Goal: Obtain resource: Download file/media

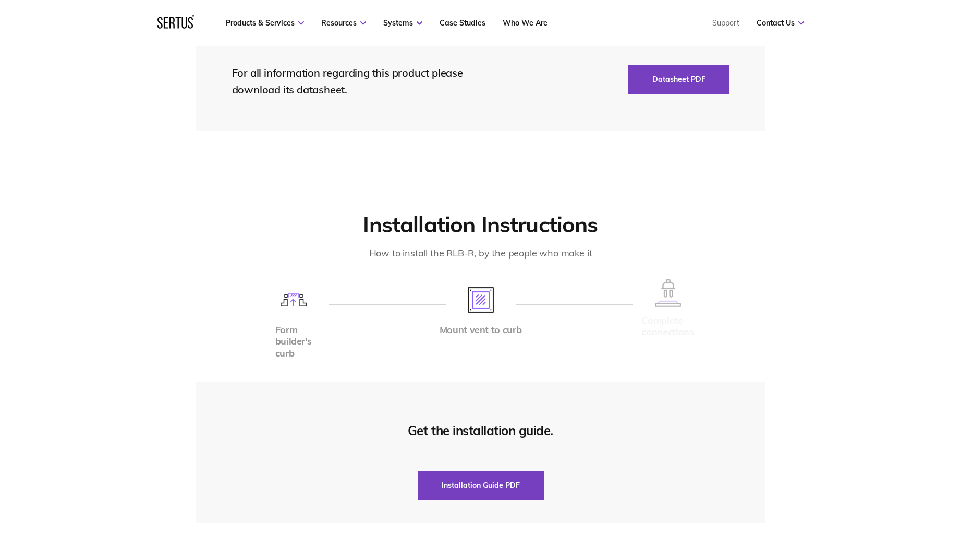
scroll to position [2450, 0]
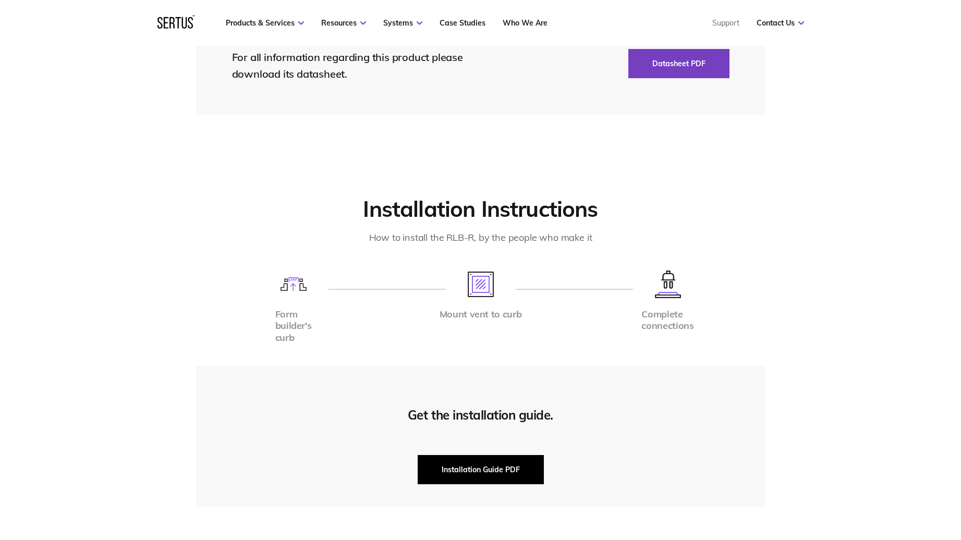
click at [473, 464] on button "Installation Guide PDF" at bounding box center [481, 469] width 126 height 29
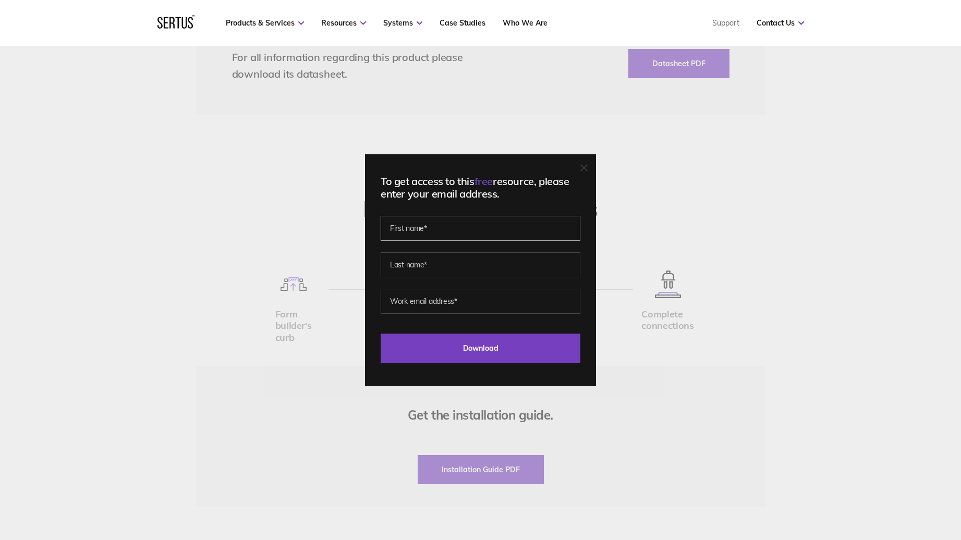
click at [461, 237] on input "text" at bounding box center [481, 228] width 200 height 25
type input "[PERSON_NAME]"
type input "Green"
type input "rgreen@ecewestworks.com"
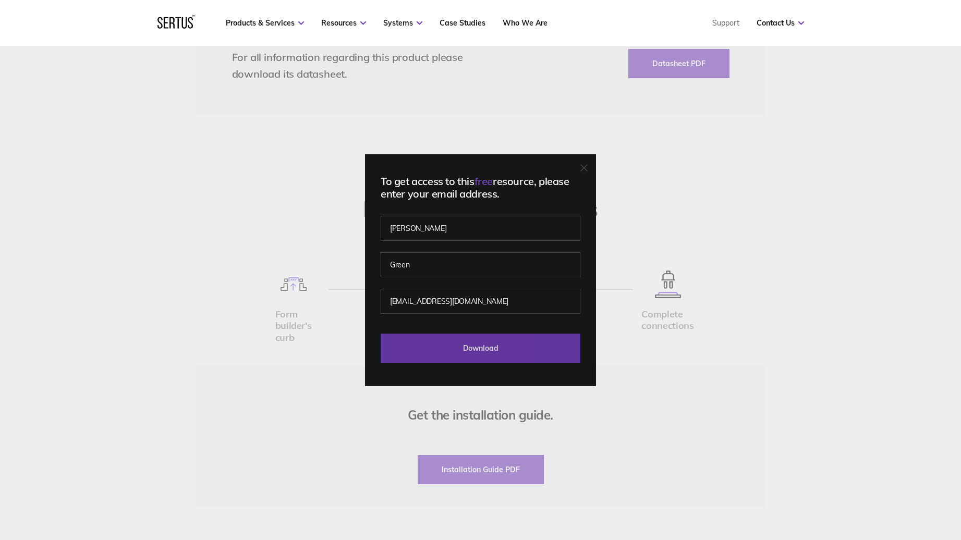
click at [471, 355] on input "Download" at bounding box center [481, 348] width 200 height 29
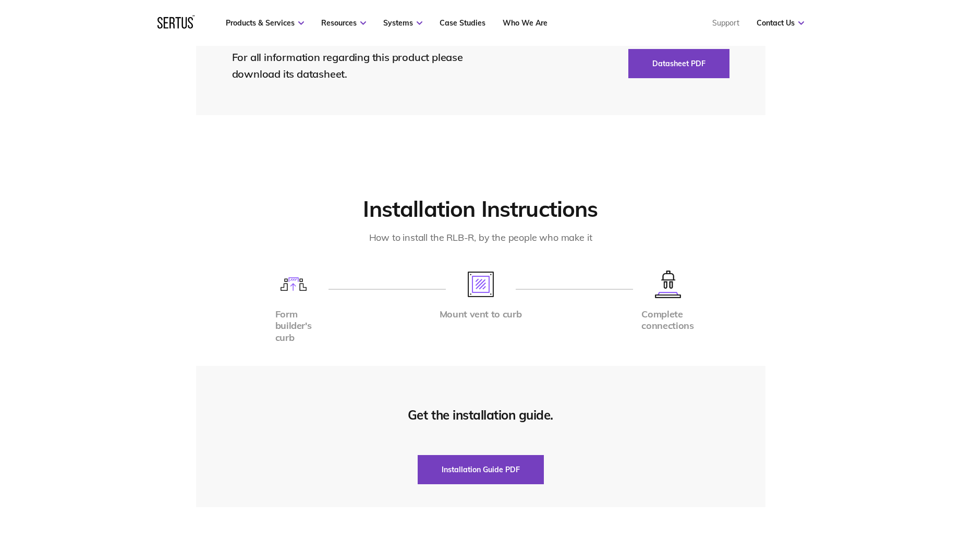
scroll to position [2189, 0]
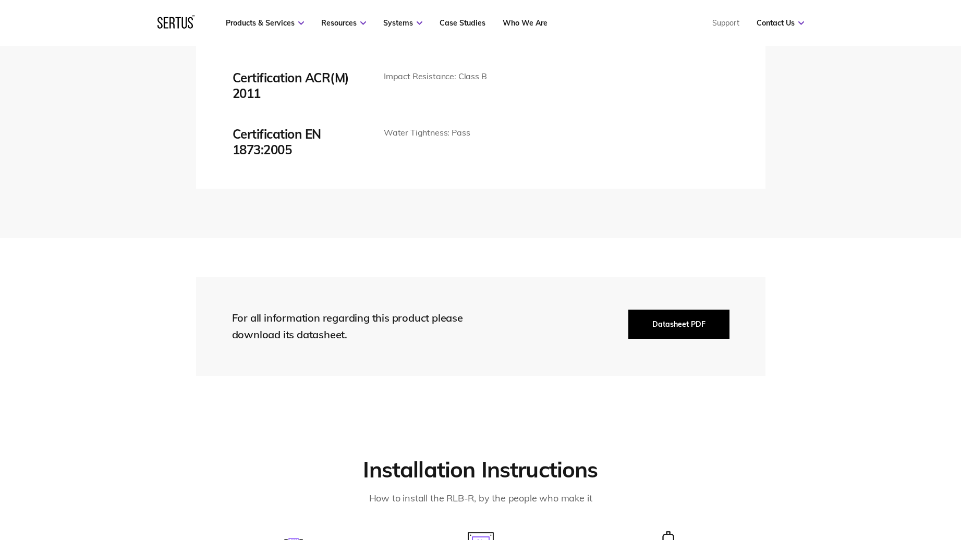
click at [685, 326] on button "Datasheet PDF" at bounding box center [678, 324] width 101 height 29
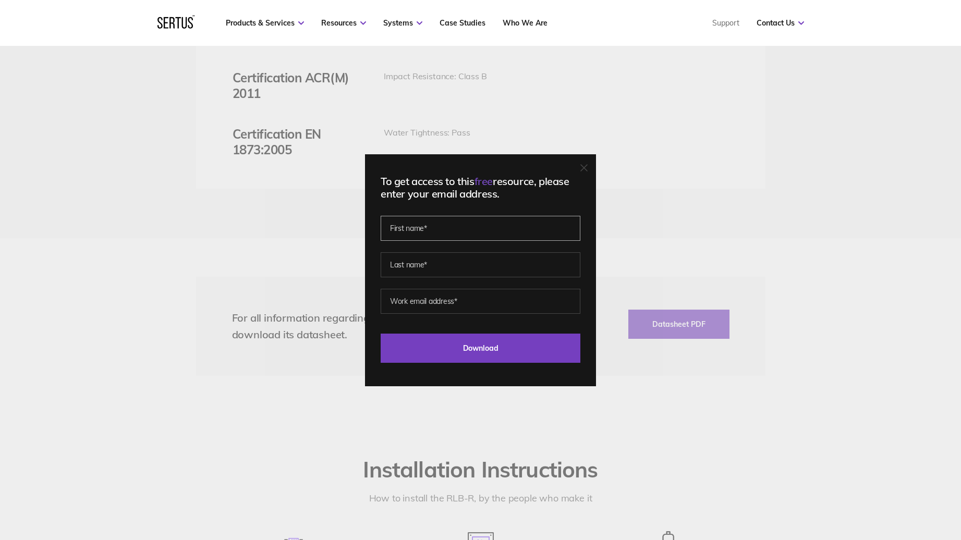
click at [453, 234] on input "text" at bounding box center [481, 228] width 200 height 25
type input "[PERSON_NAME]"
type input "Green"
type input "rgreen@ecewestworks.com"
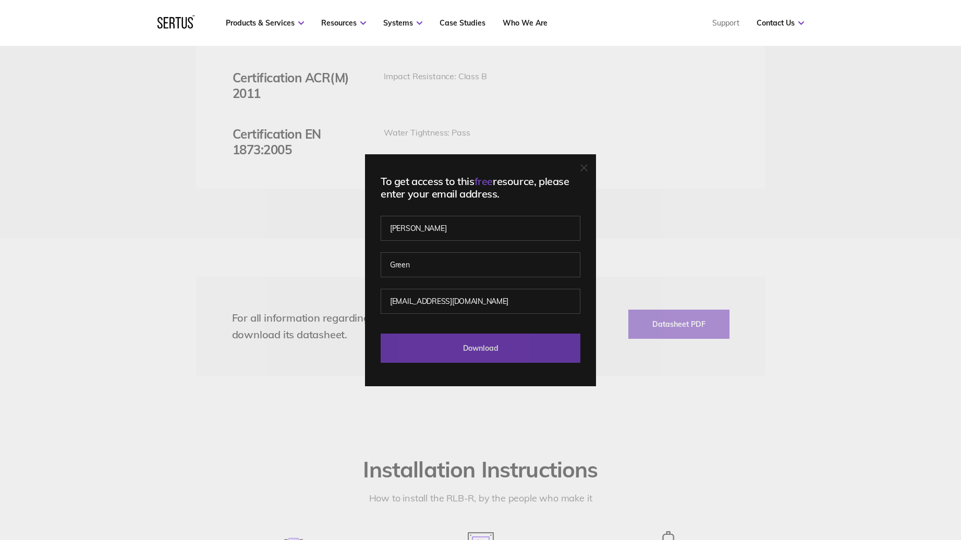
click at [480, 346] on input "Download" at bounding box center [481, 348] width 200 height 29
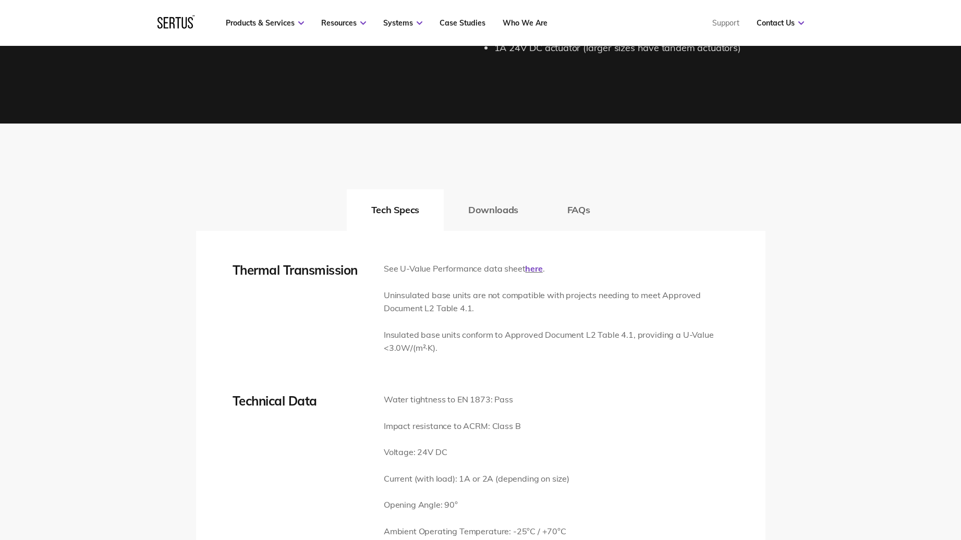
scroll to position [1460, 0]
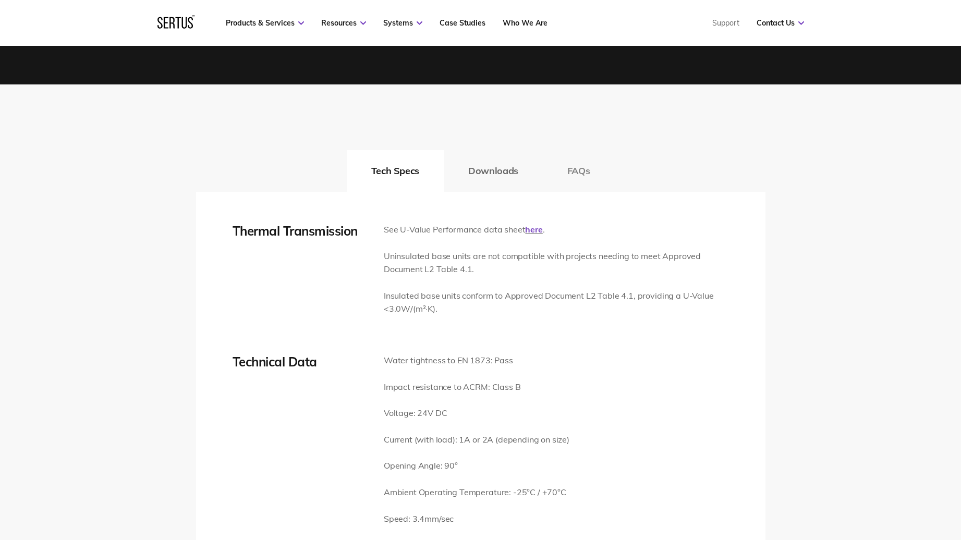
click at [585, 164] on button "FAQs" at bounding box center [579, 171] width 72 height 42
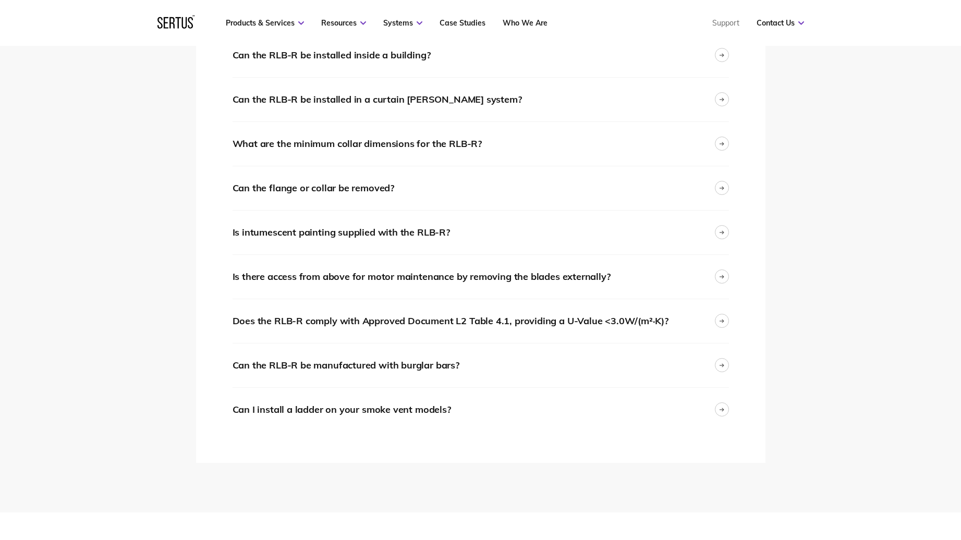
scroll to position [1772, 0]
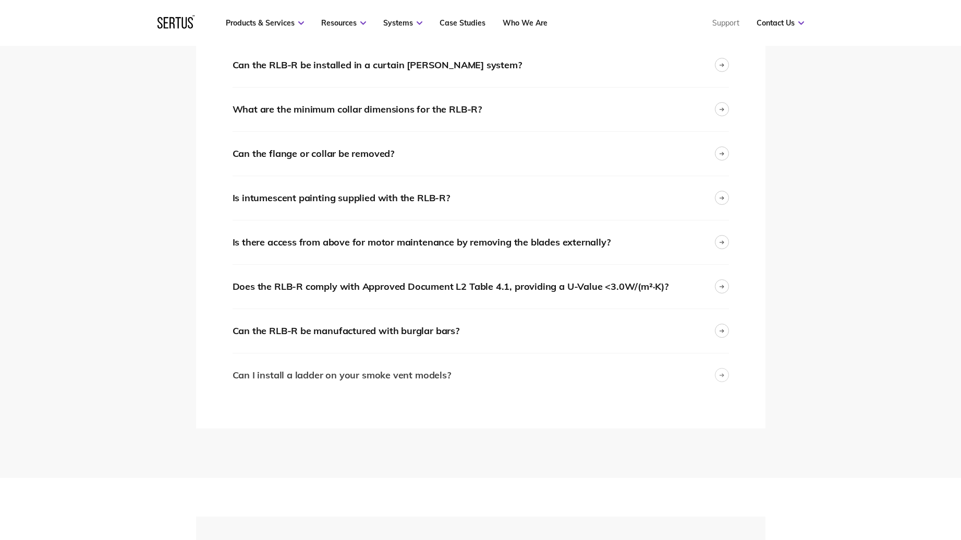
click at [314, 375] on div "Can I install a ladder on your smoke vent models?" at bounding box center [341, 375] width 218 height 15
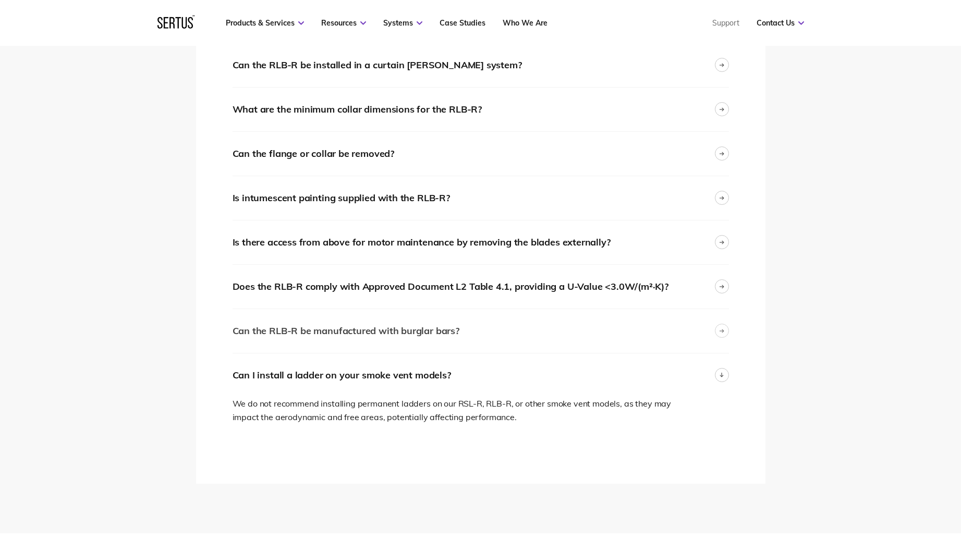
click at [326, 327] on div "Can the RLB-R be manufactured with burglar bars?" at bounding box center [345, 331] width 227 height 15
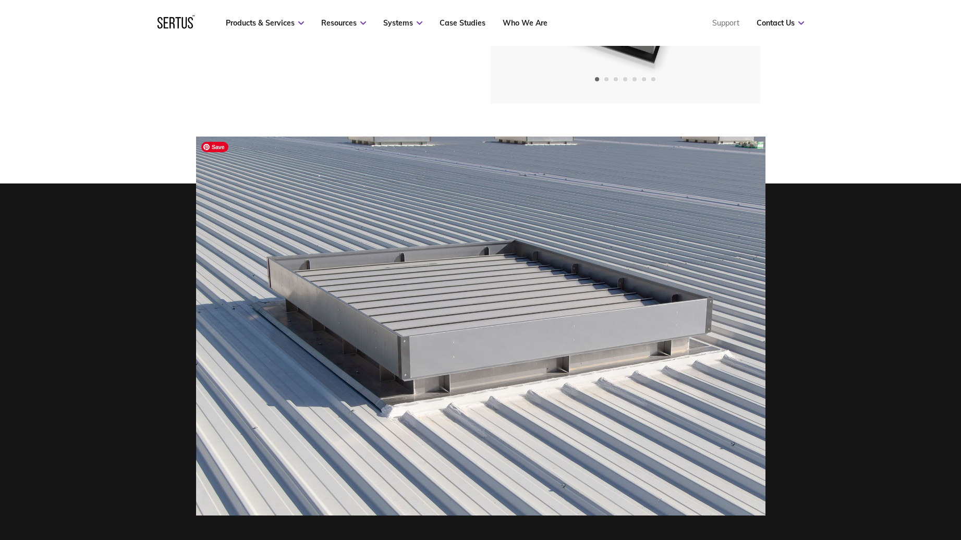
scroll to position [0, 0]
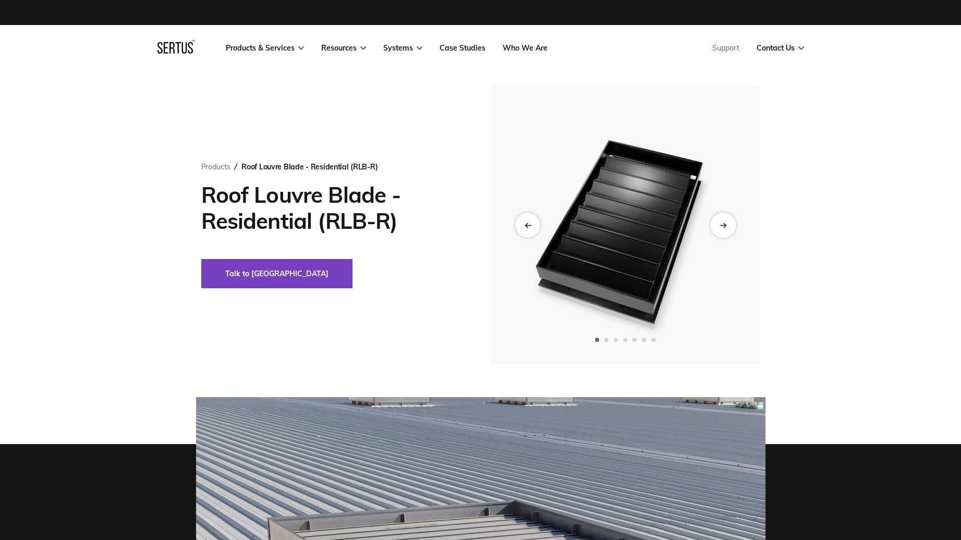
click at [730, 224] on div "Next slide" at bounding box center [723, 225] width 26 height 26
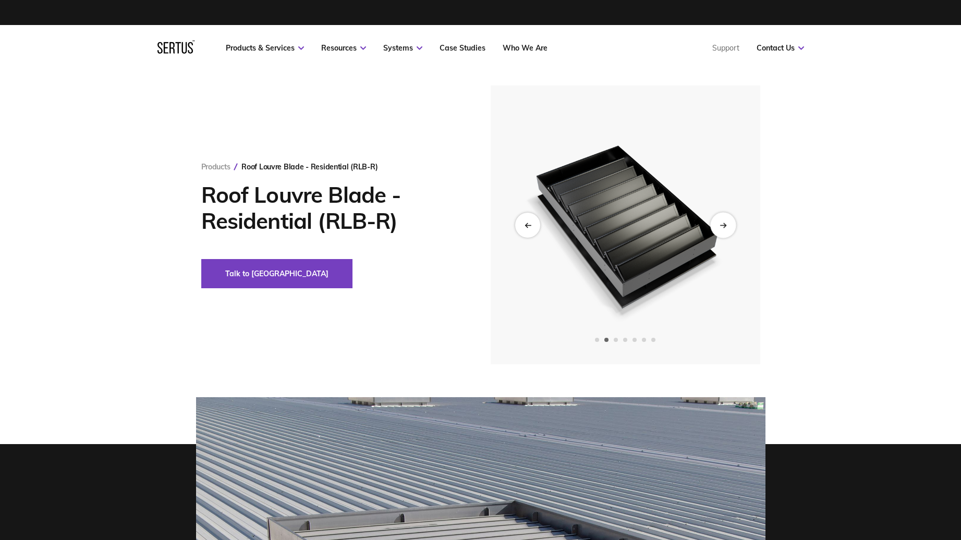
click at [730, 224] on div "Next slide" at bounding box center [723, 225] width 26 height 26
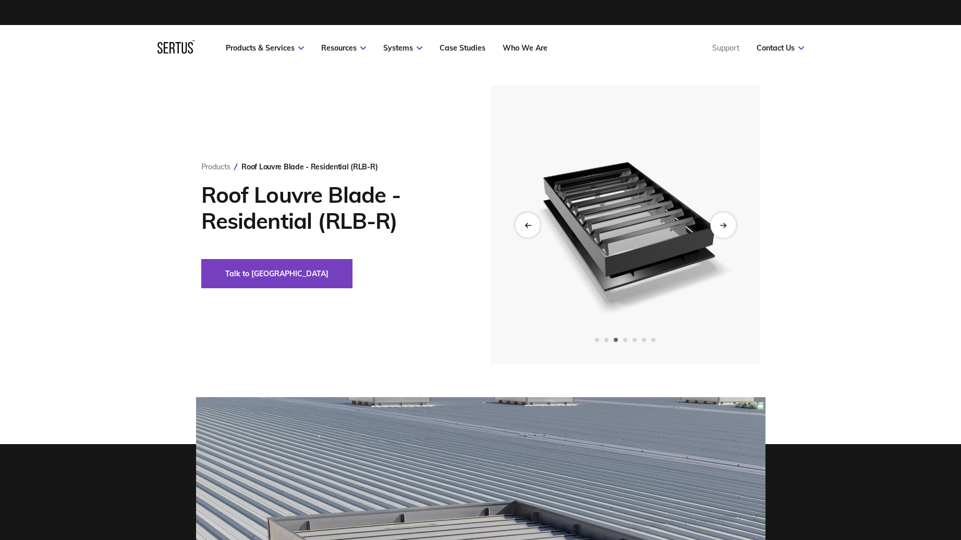
click at [730, 224] on div "Next slide" at bounding box center [723, 225] width 26 height 26
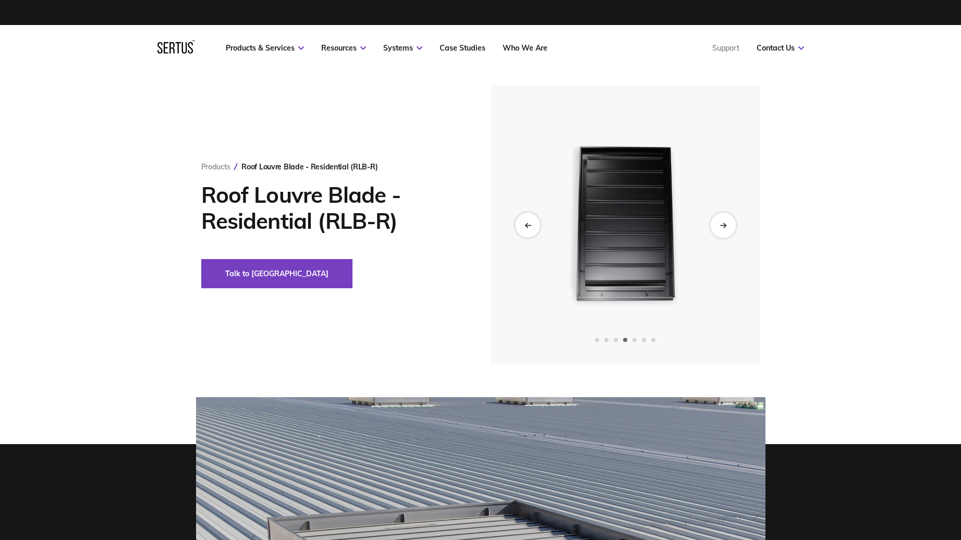
click at [730, 224] on div "Next slide" at bounding box center [723, 225] width 26 height 26
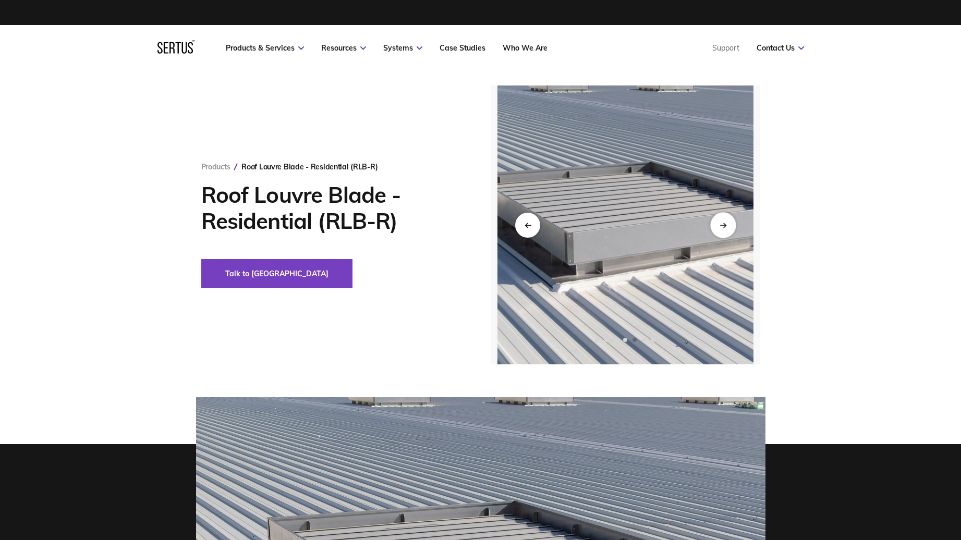
click at [730, 224] on div "Next slide" at bounding box center [723, 225] width 26 height 26
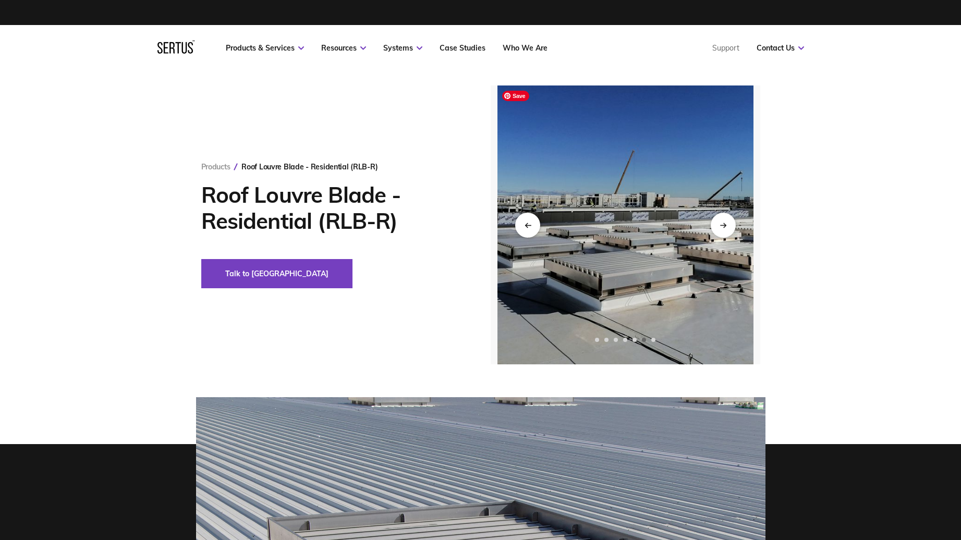
click at [655, 284] on img at bounding box center [625, 224] width 256 height 279
click at [728, 219] on div "Next slide" at bounding box center [723, 225] width 26 height 26
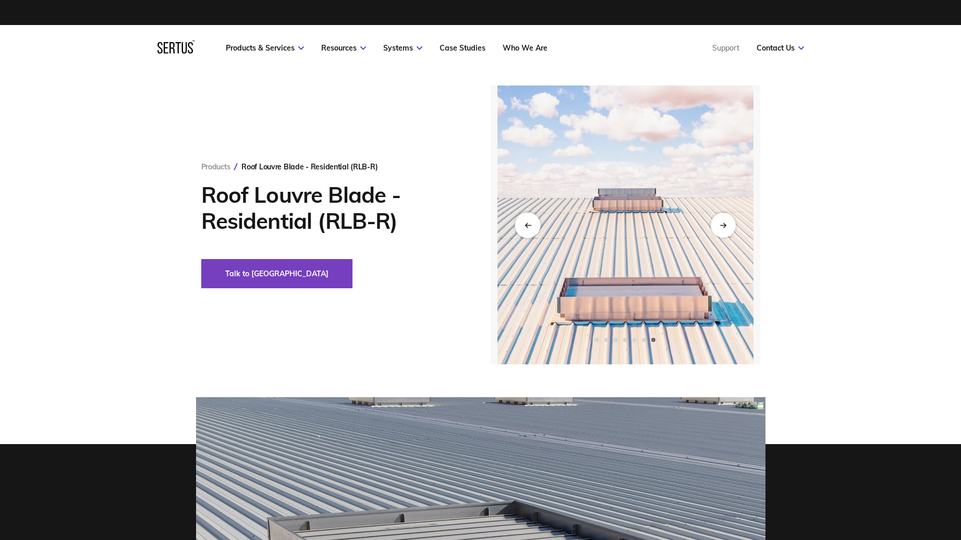
click at [528, 226] on icon "Previous slide" at bounding box center [527, 225] width 7 height 6
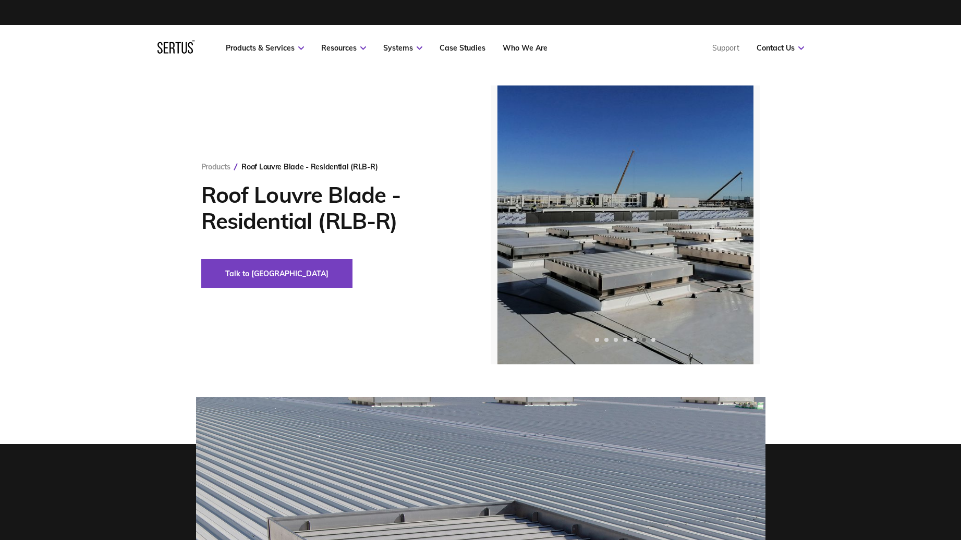
click at [912, 288] on div "Products Roof Louvre Blade - Residential (RLB-R) Roof Louvre Blade - Residentia…" at bounding box center [480, 224] width 961 height 279
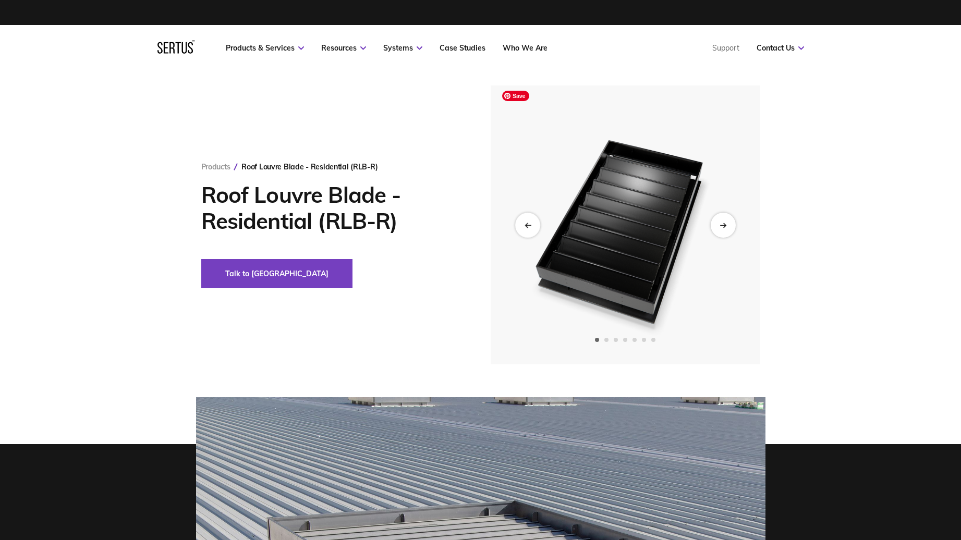
click at [688, 222] on img at bounding box center [625, 224] width 256 height 279
click at [723, 228] on icon "Next slide" at bounding box center [722, 225] width 7 height 6
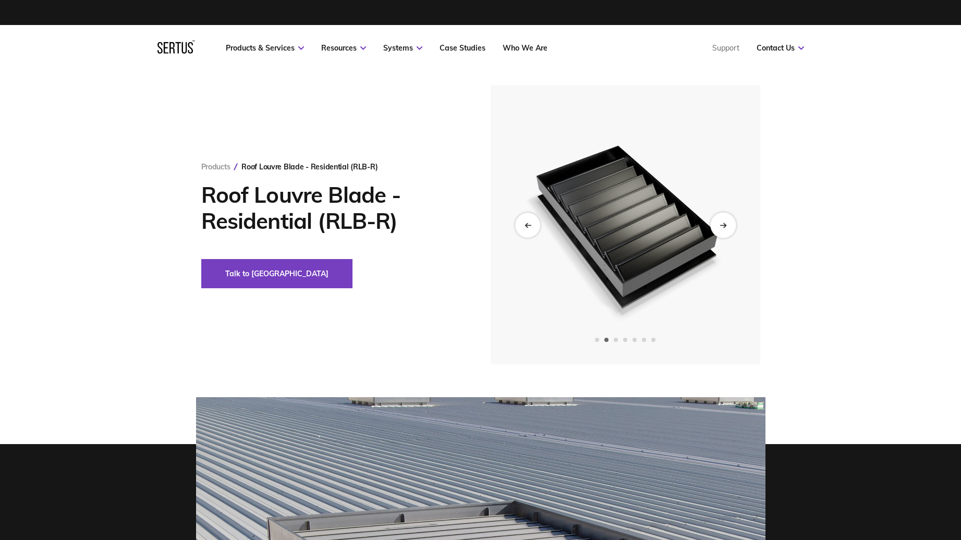
click at [723, 228] on icon "Next slide" at bounding box center [722, 225] width 7 height 6
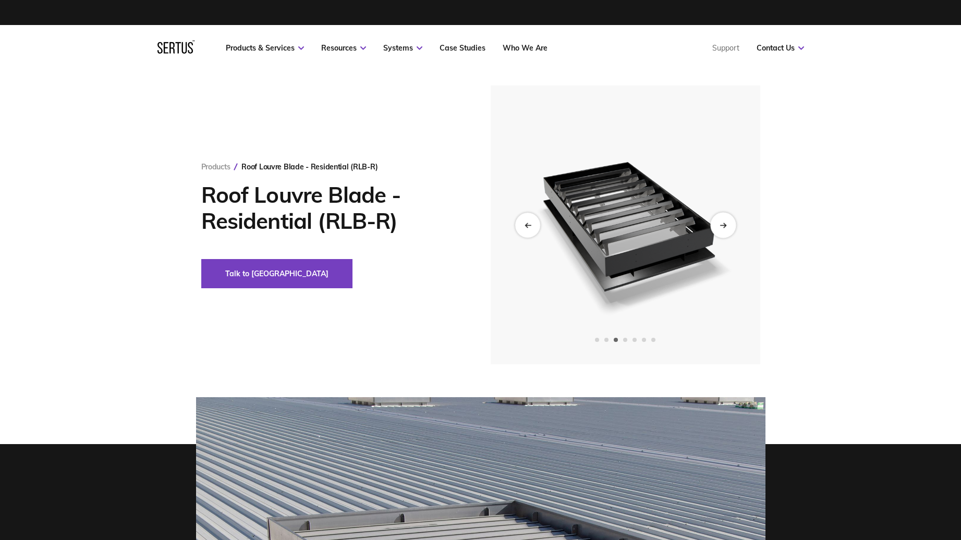
click at [723, 228] on icon "Next slide" at bounding box center [722, 225] width 7 height 6
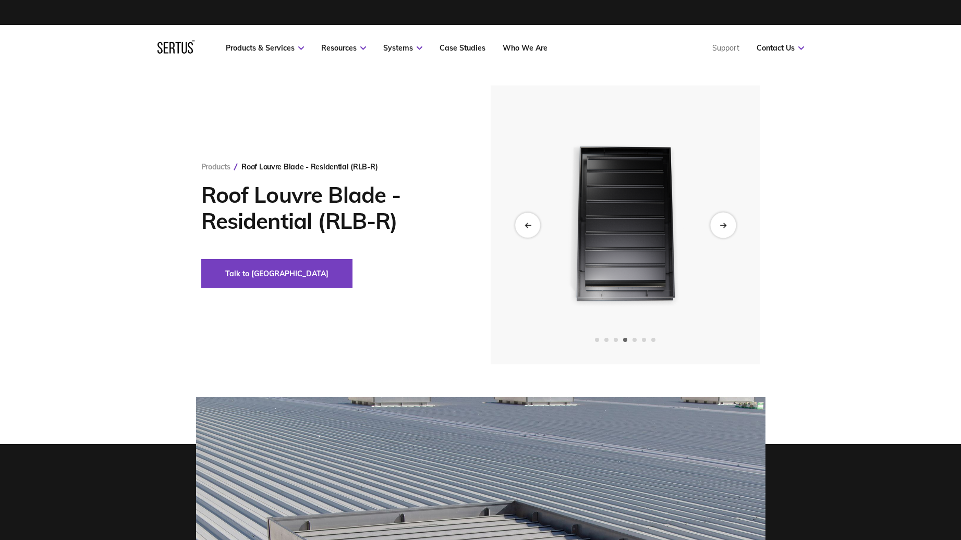
click at [723, 228] on icon "Next slide" at bounding box center [722, 225] width 7 height 6
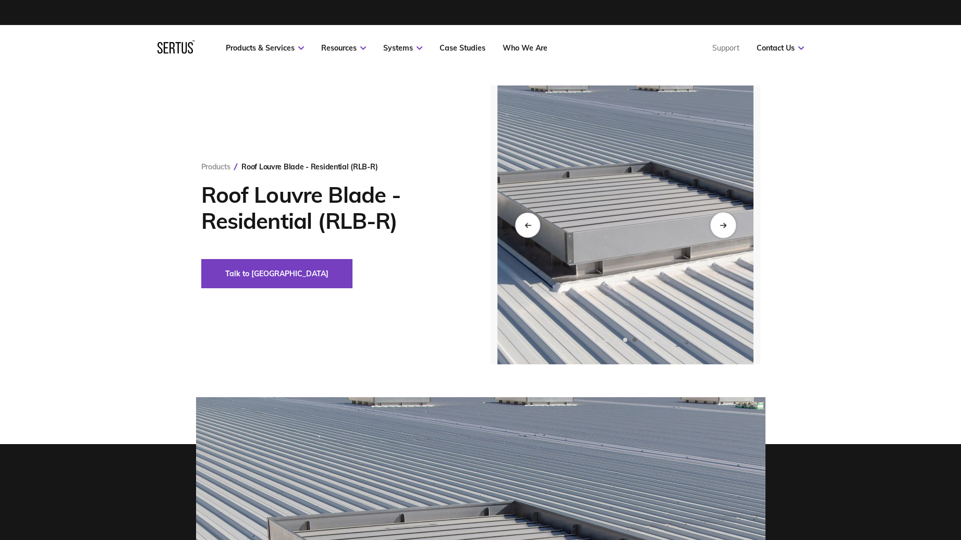
click at [723, 228] on icon "Next slide" at bounding box center [722, 225] width 7 height 6
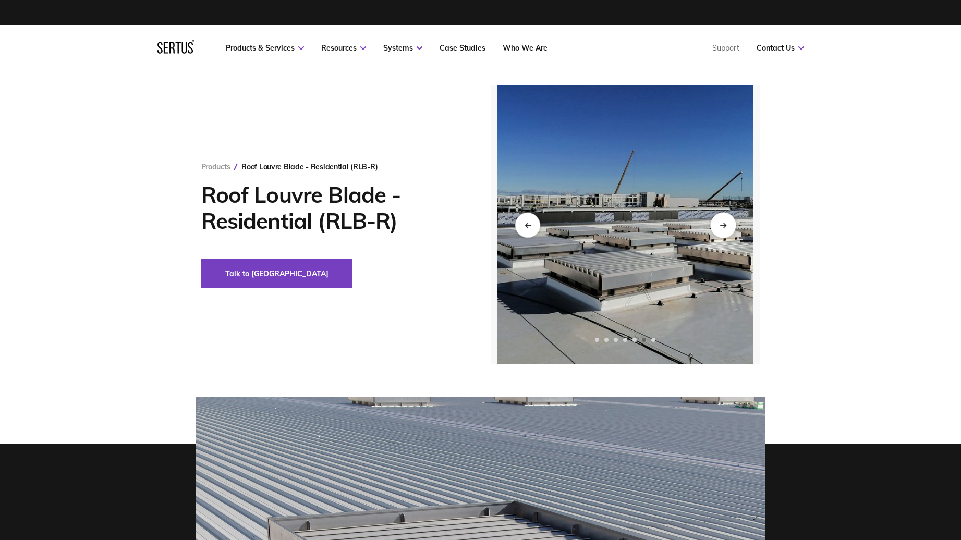
click at [723, 228] on icon "Next slide" at bounding box center [722, 225] width 7 height 6
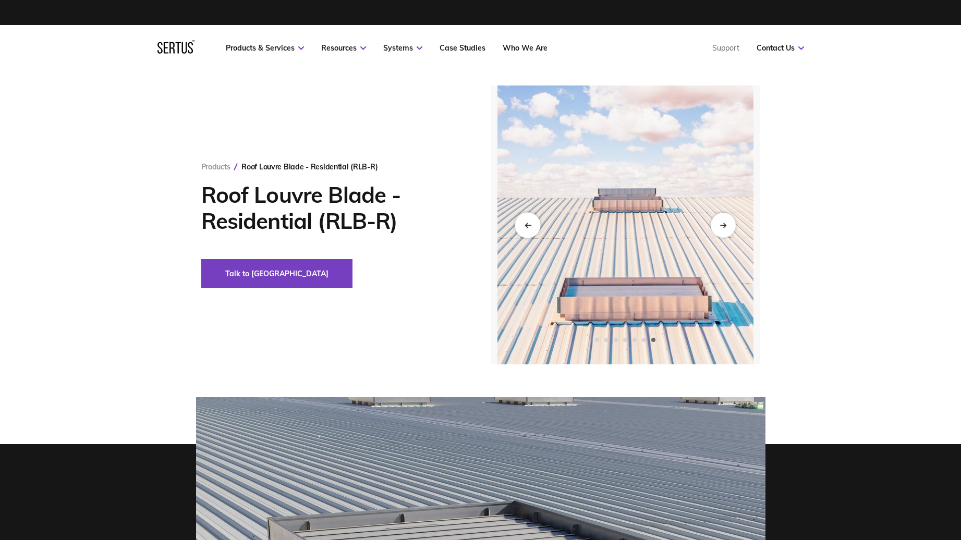
click at [530, 221] on div "Previous slide" at bounding box center [528, 225] width 26 height 26
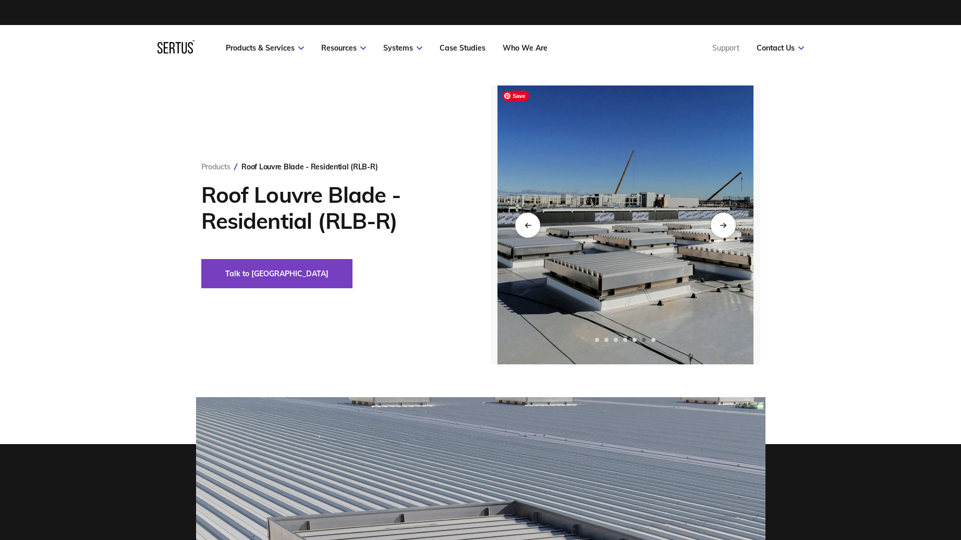
click at [814, 299] on div "Products Roof Louvre Blade - Residential (RLB-R) Roof Louvre Blade - Residentia…" at bounding box center [480, 224] width 961 height 279
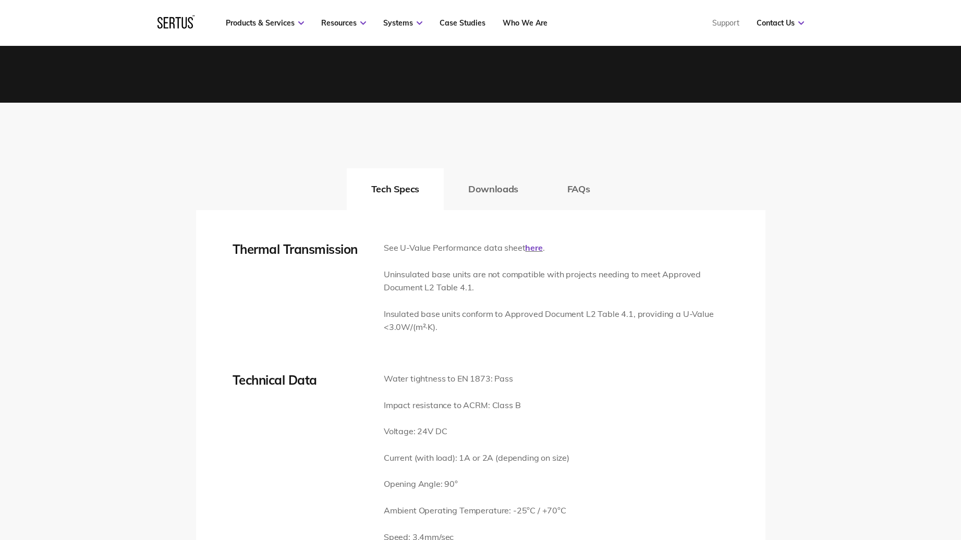
scroll to position [1460, 0]
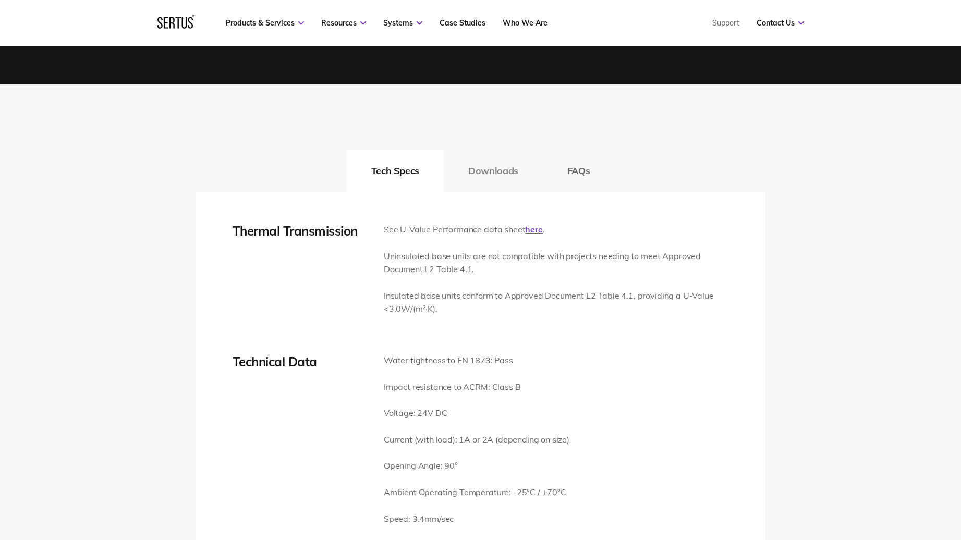
click at [480, 175] on button "Downloads" at bounding box center [493, 171] width 99 height 42
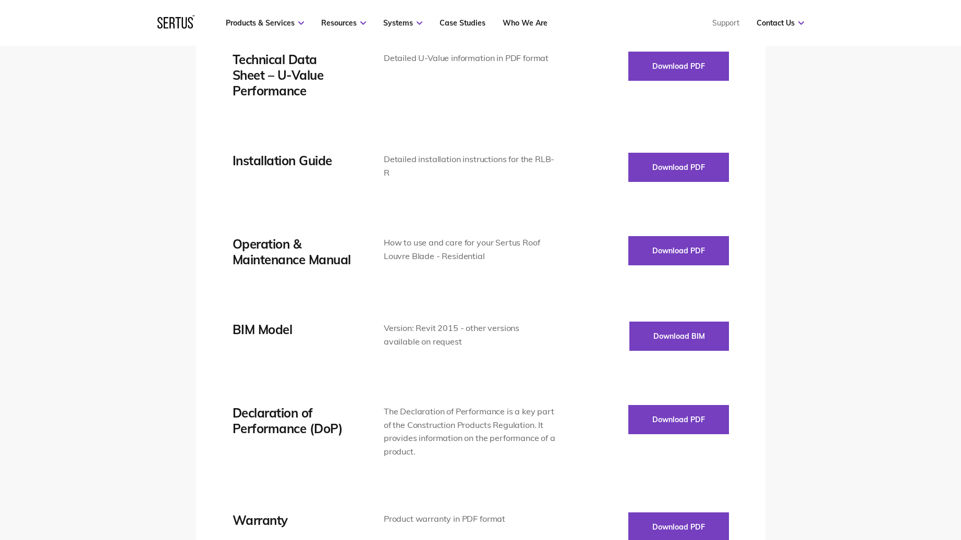
scroll to position [1720, 0]
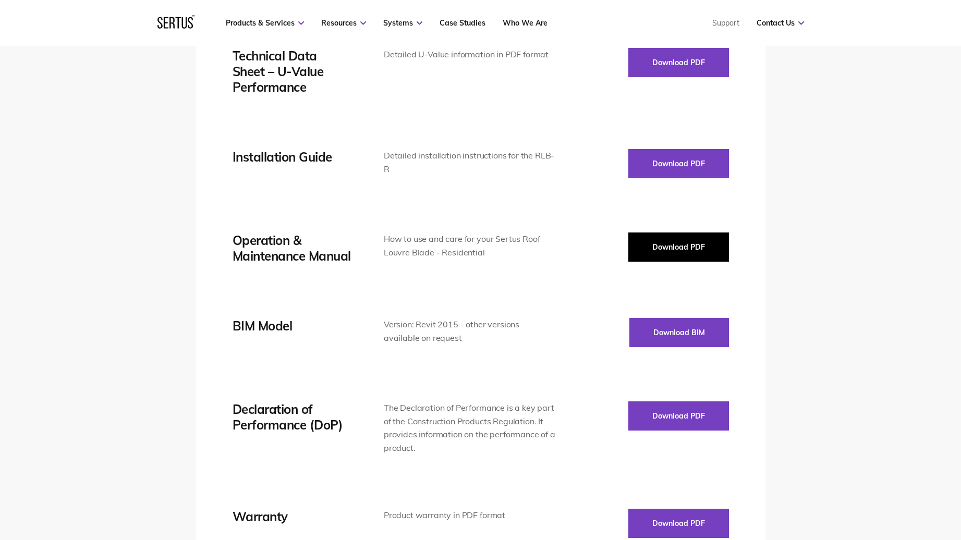
click at [677, 242] on button "Download PDF" at bounding box center [678, 246] width 101 height 29
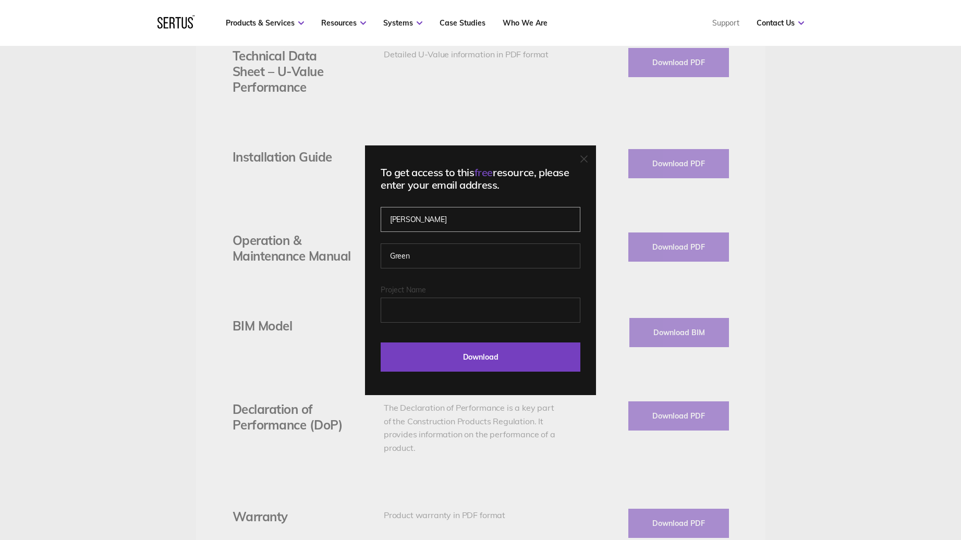
click at [454, 221] on input "[PERSON_NAME]" at bounding box center [481, 219] width 200 height 25
click at [426, 322] on input "Project Name" at bounding box center [481, 310] width 200 height 25
type input "[PERSON_NAME] House"
click at [483, 370] on input "Download" at bounding box center [481, 356] width 200 height 29
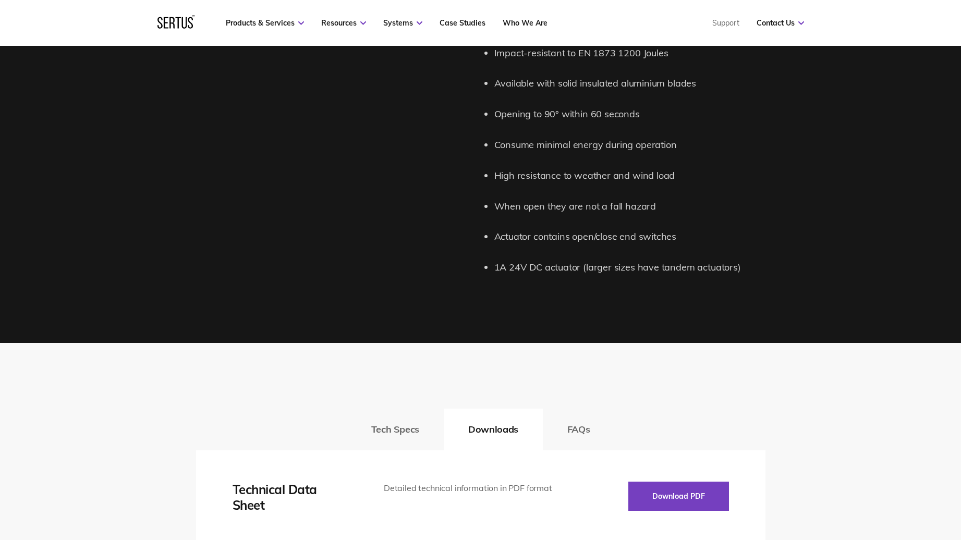
scroll to position [1147, 0]
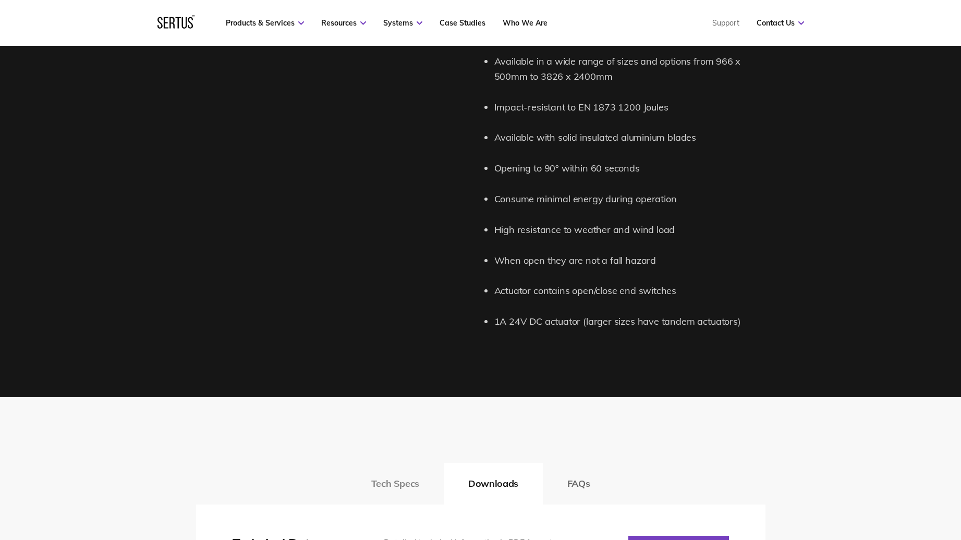
click at [396, 486] on button "Tech Specs" at bounding box center [395, 484] width 97 height 42
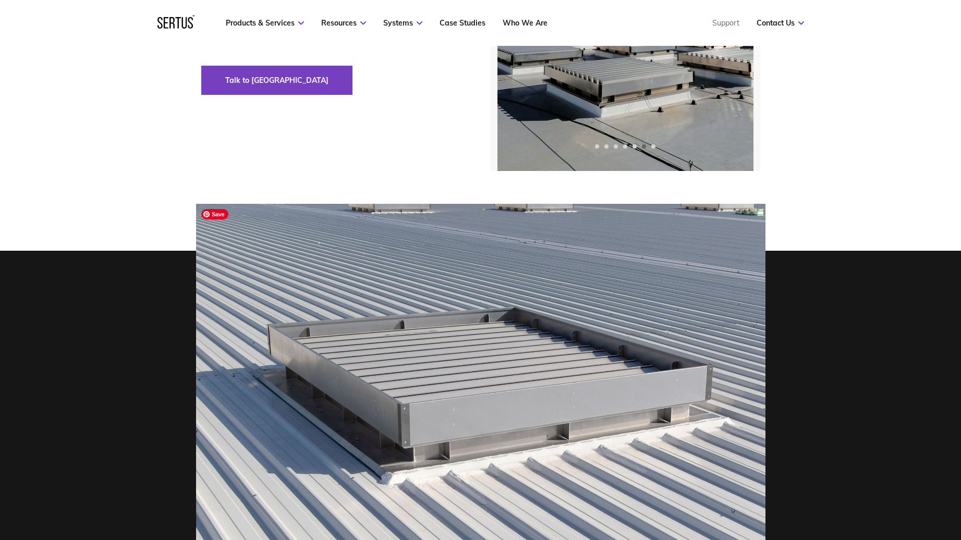
scroll to position [0, 0]
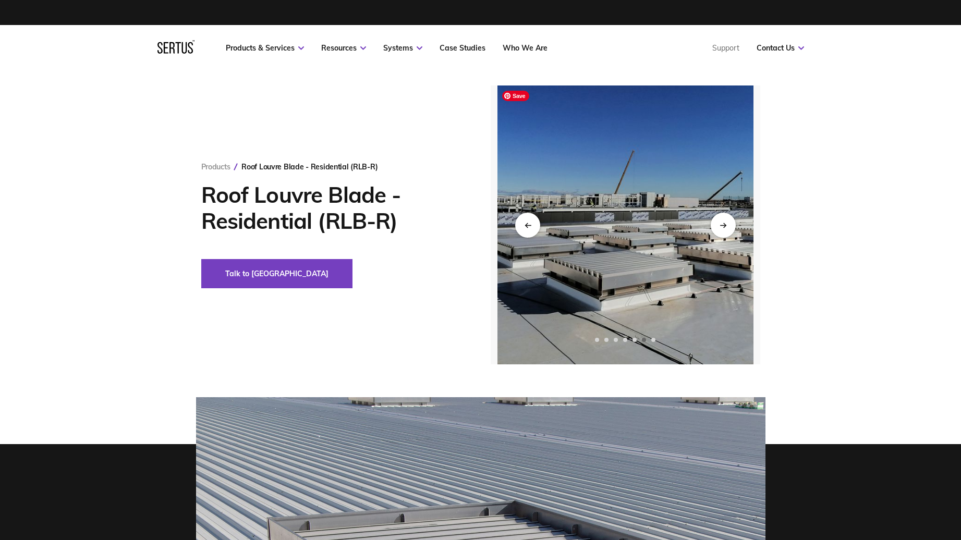
click at [561, 280] on img at bounding box center [625, 224] width 256 height 279
click at [732, 216] on div "Next slide" at bounding box center [723, 225] width 26 height 26
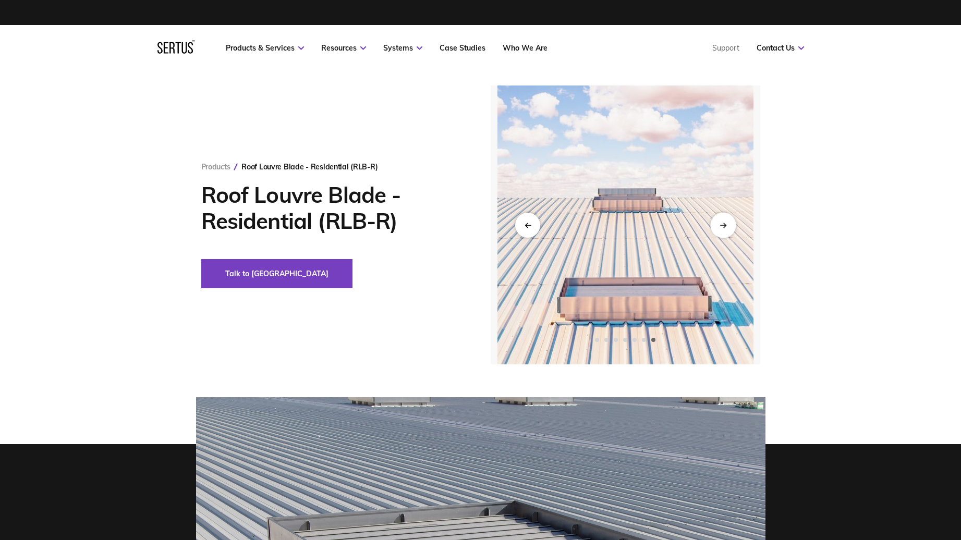
click at [732, 216] on div "Next slide" at bounding box center [723, 225] width 26 height 26
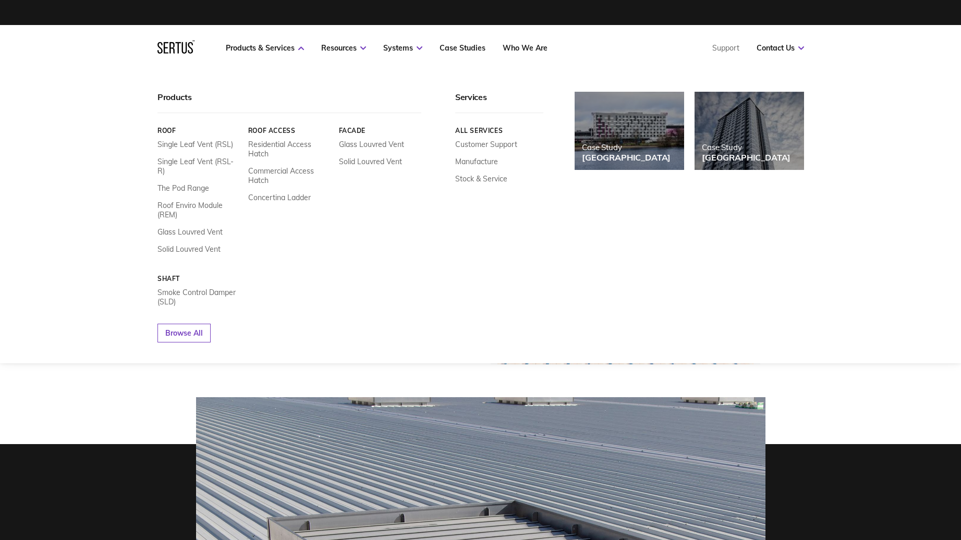
click at [313, 307] on div "Browse All" at bounding box center [350, 325] width 386 height 36
click at [859, 255] on div "Products Roof Single Leaf Vent (RSL) Single Leaf Vent (RSL-R) The Pod Range Roo…" at bounding box center [480, 217] width 961 height 292
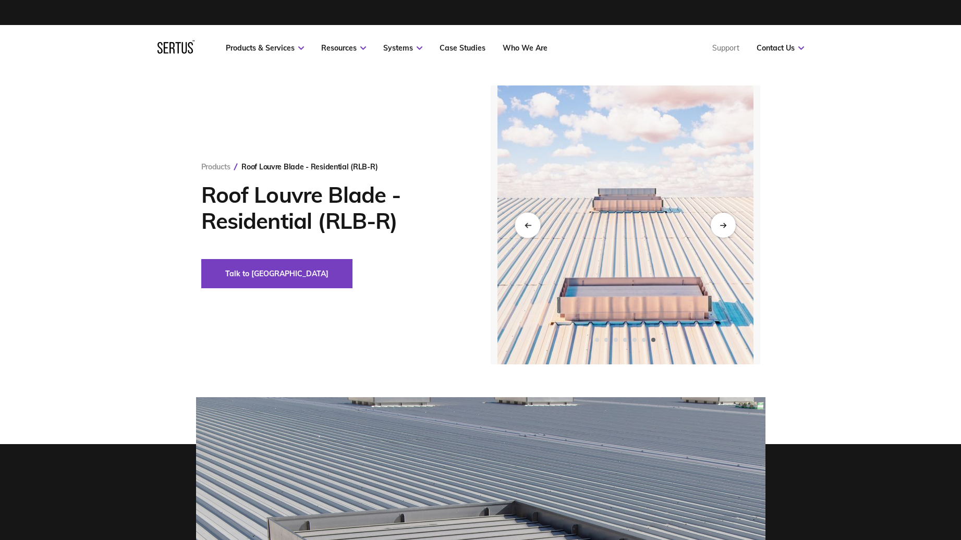
click at [535, 218] on div "Previous slide" at bounding box center [528, 225] width 26 height 26
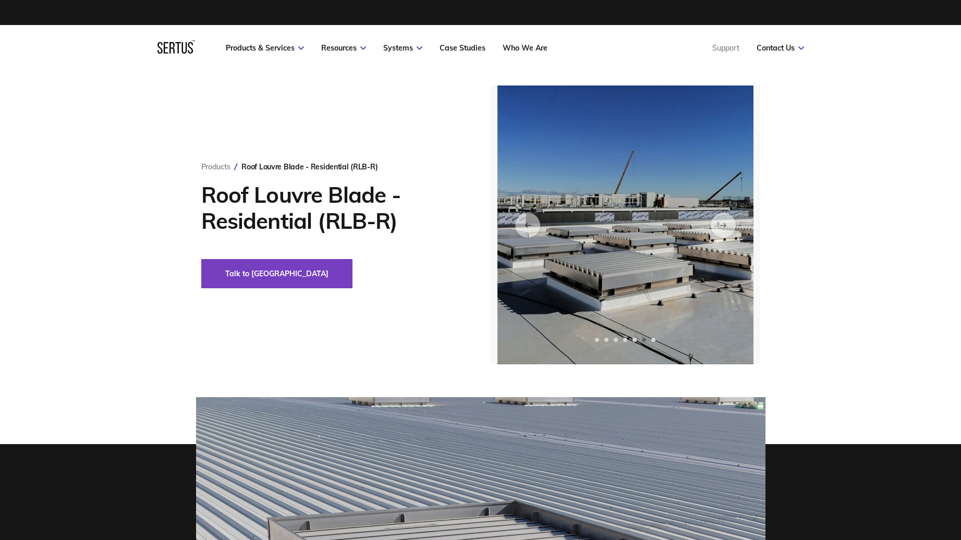
click at [831, 319] on div "Products Roof Louvre Blade - Residential (RLB-R) Roof Louvre Blade - Residentia…" at bounding box center [480, 224] width 961 height 279
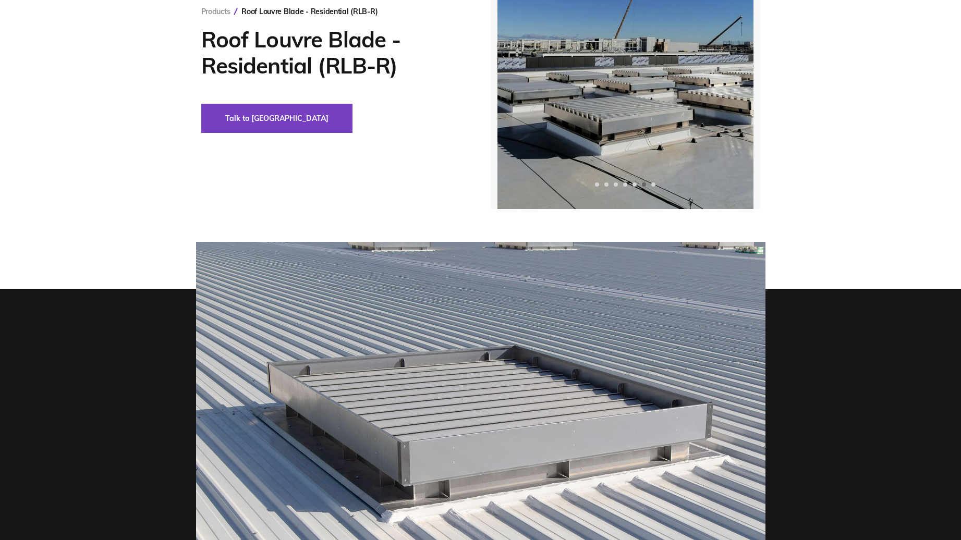
scroll to position [313, 0]
